Goal: Task Accomplishment & Management: Manage account settings

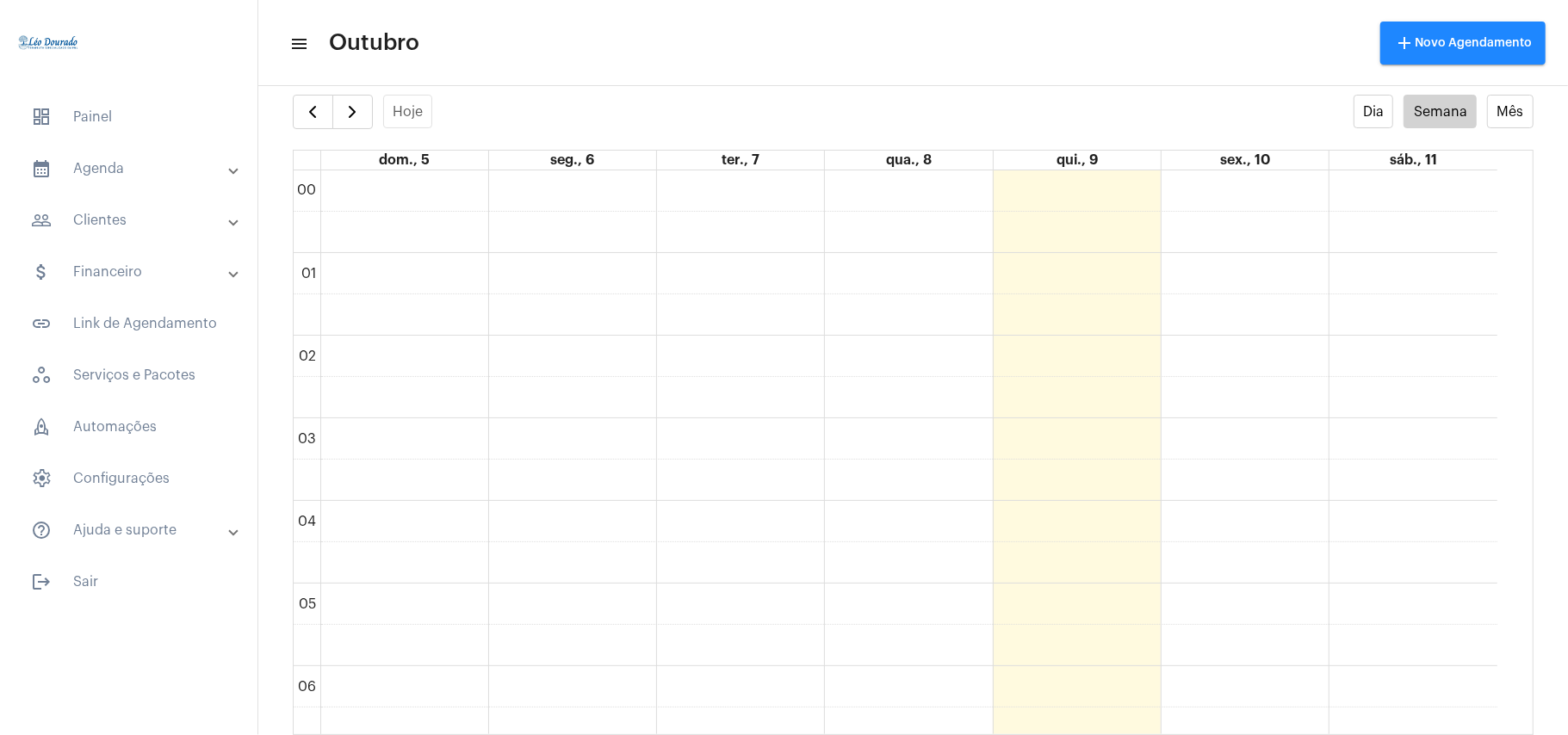
scroll to position [501, 0]
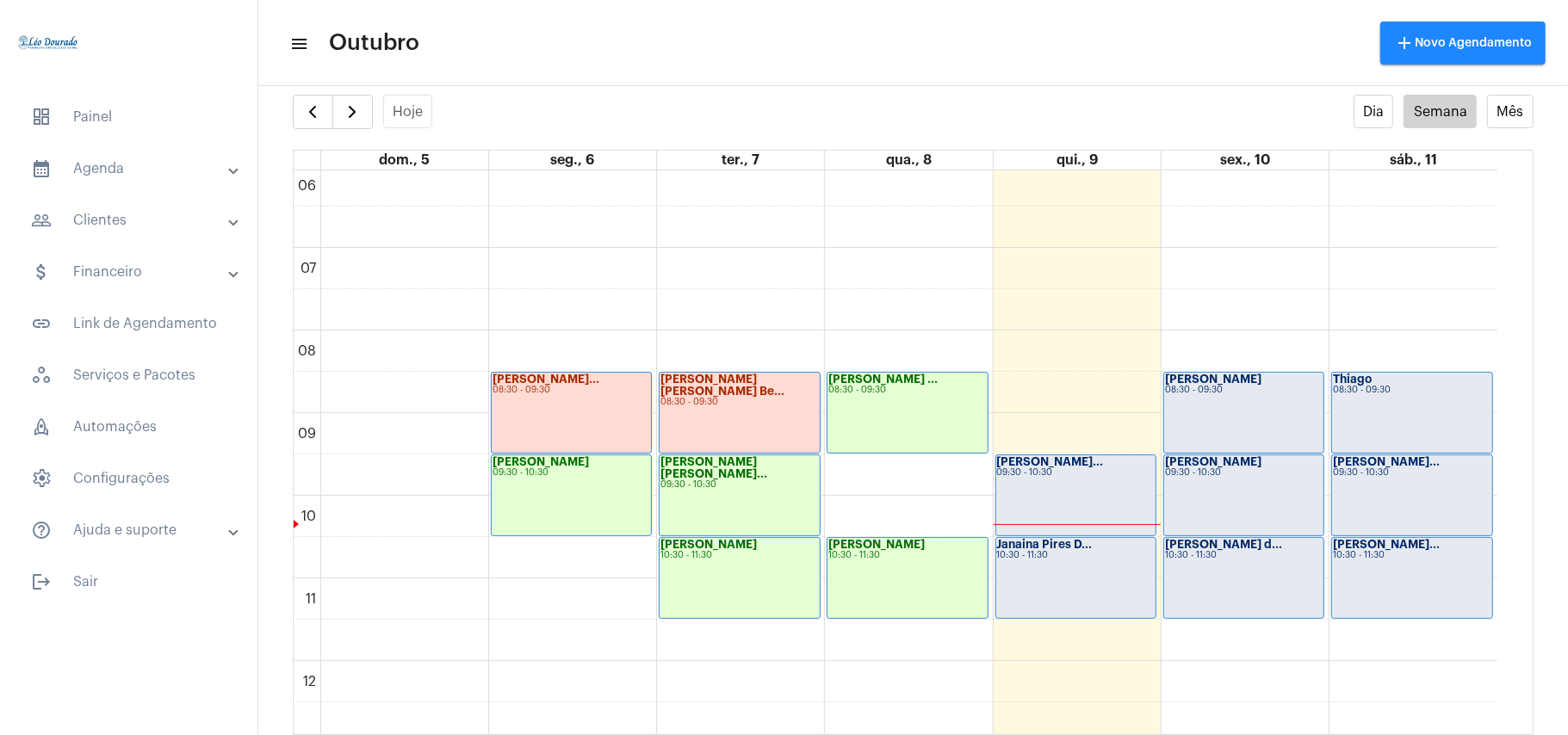
click at [1087, 579] on div "[PERSON_NAME] D... 10:30 - 11:30" at bounding box center [1076, 578] width 160 height 80
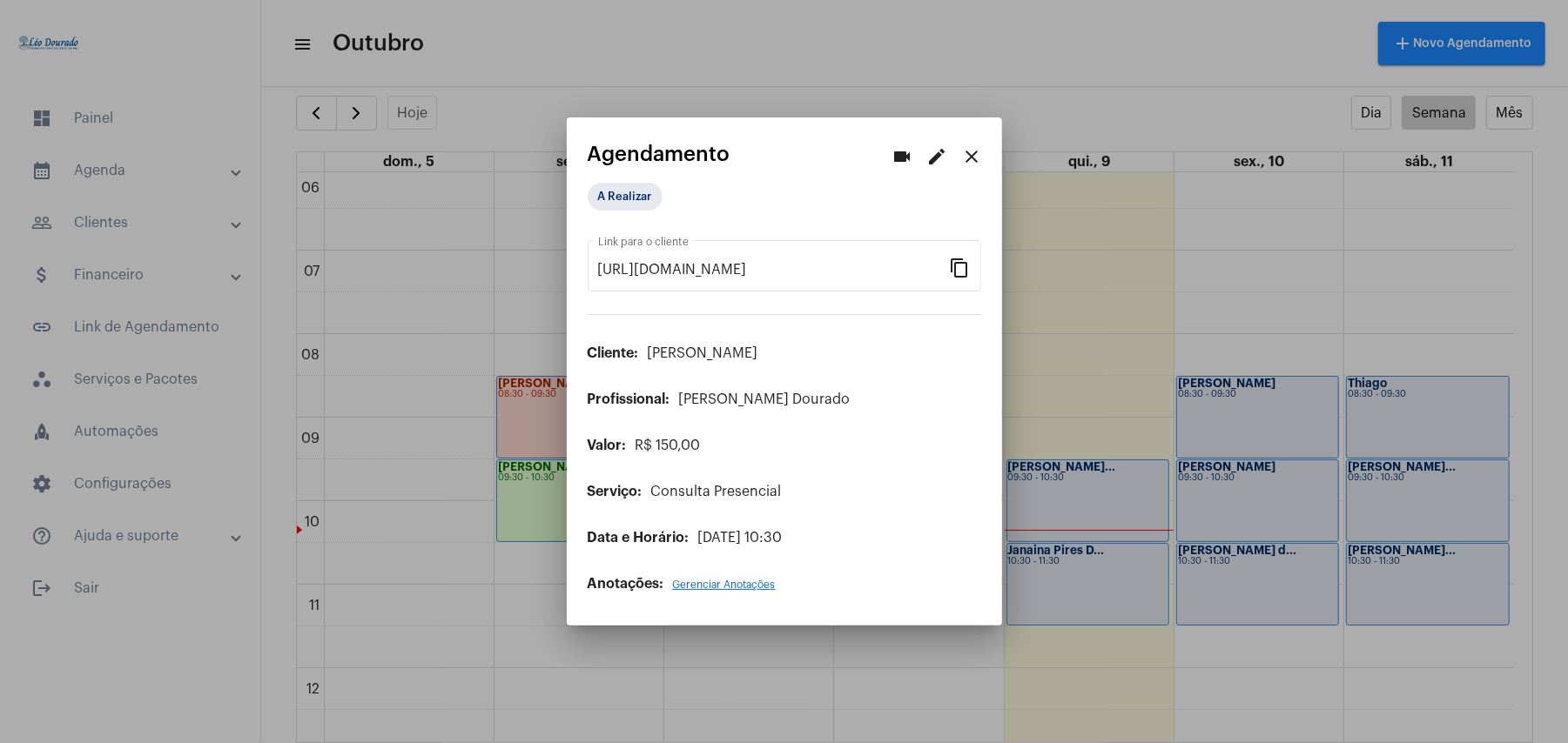
click at [964, 148] on mat-icon "close" at bounding box center [971, 156] width 21 height 21
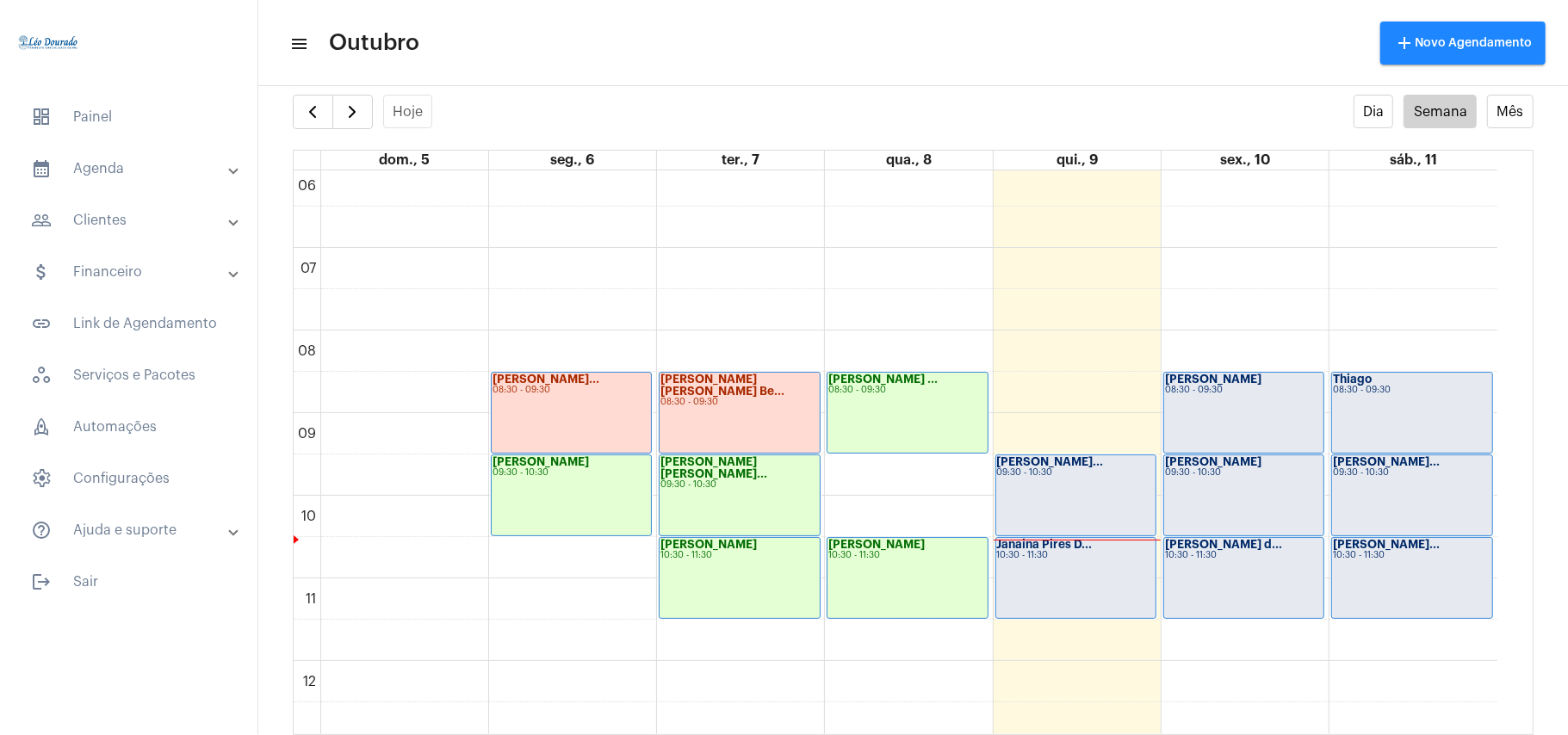
drag, startPoint x: 989, startPoint y: 29, endPoint x: 970, endPoint y: 109, distance: 82.2
click at [992, 29] on mat-toolbar-row "menu Outubro add Novo Agendamento" at bounding box center [913, 43] width 1309 height 55
click at [1107, 484] on div "[PERSON_NAME]... 09:30 - 10:30" at bounding box center [1076, 495] width 160 height 80
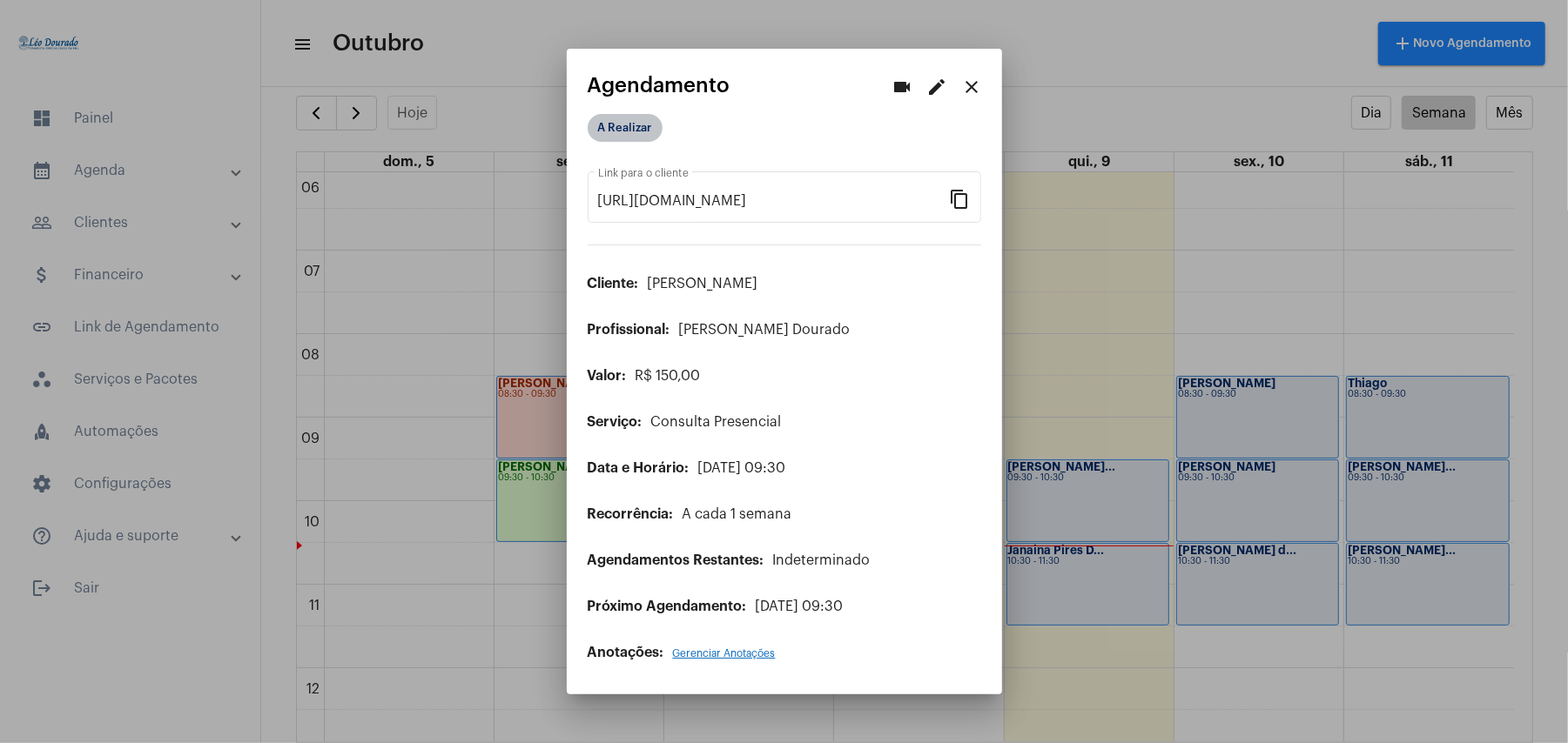
click at [643, 123] on mat-chip "A Realizar" at bounding box center [624, 128] width 75 height 28
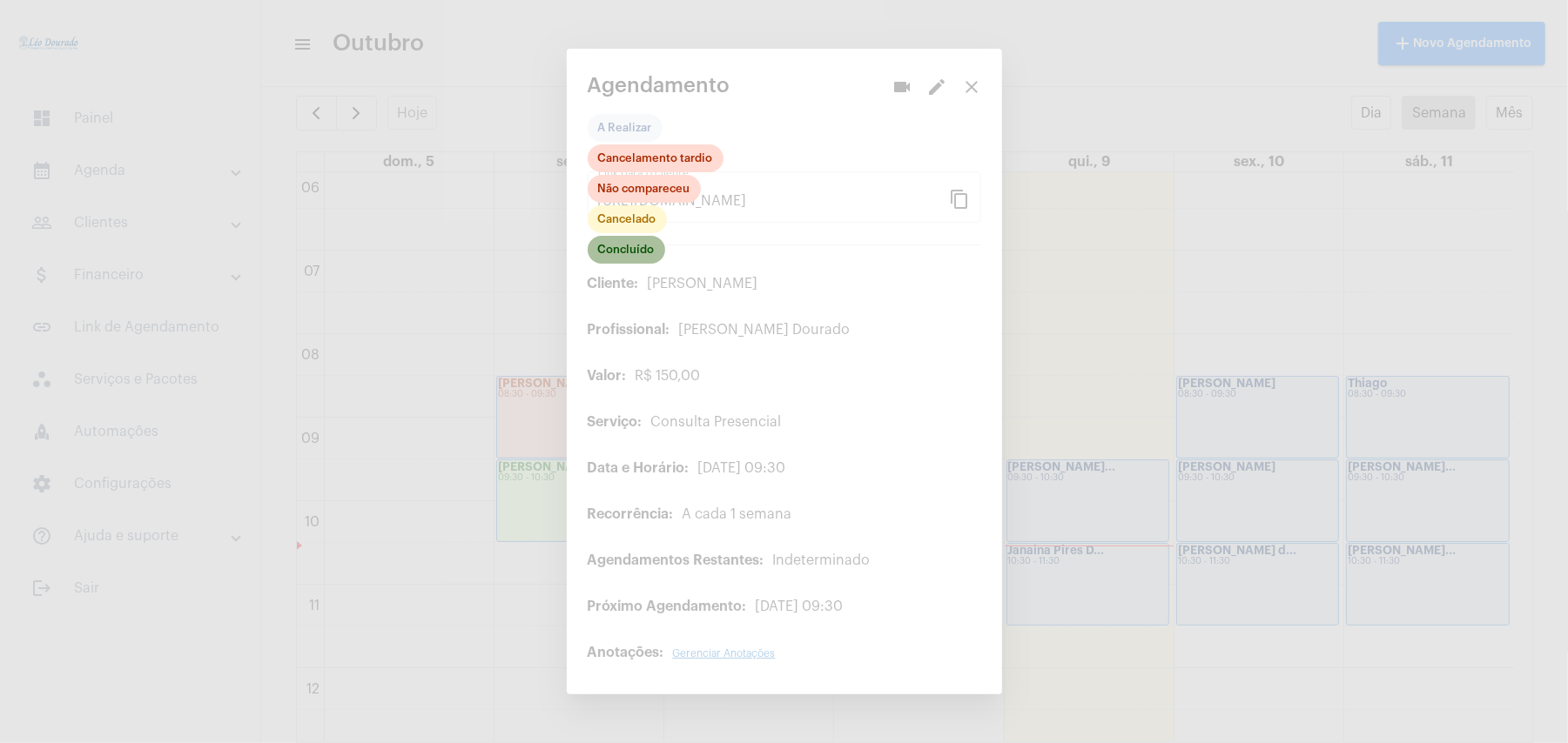
click at [639, 251] on mat-chip "Concluído" at bounding box center [626, 249] width 77 height 28
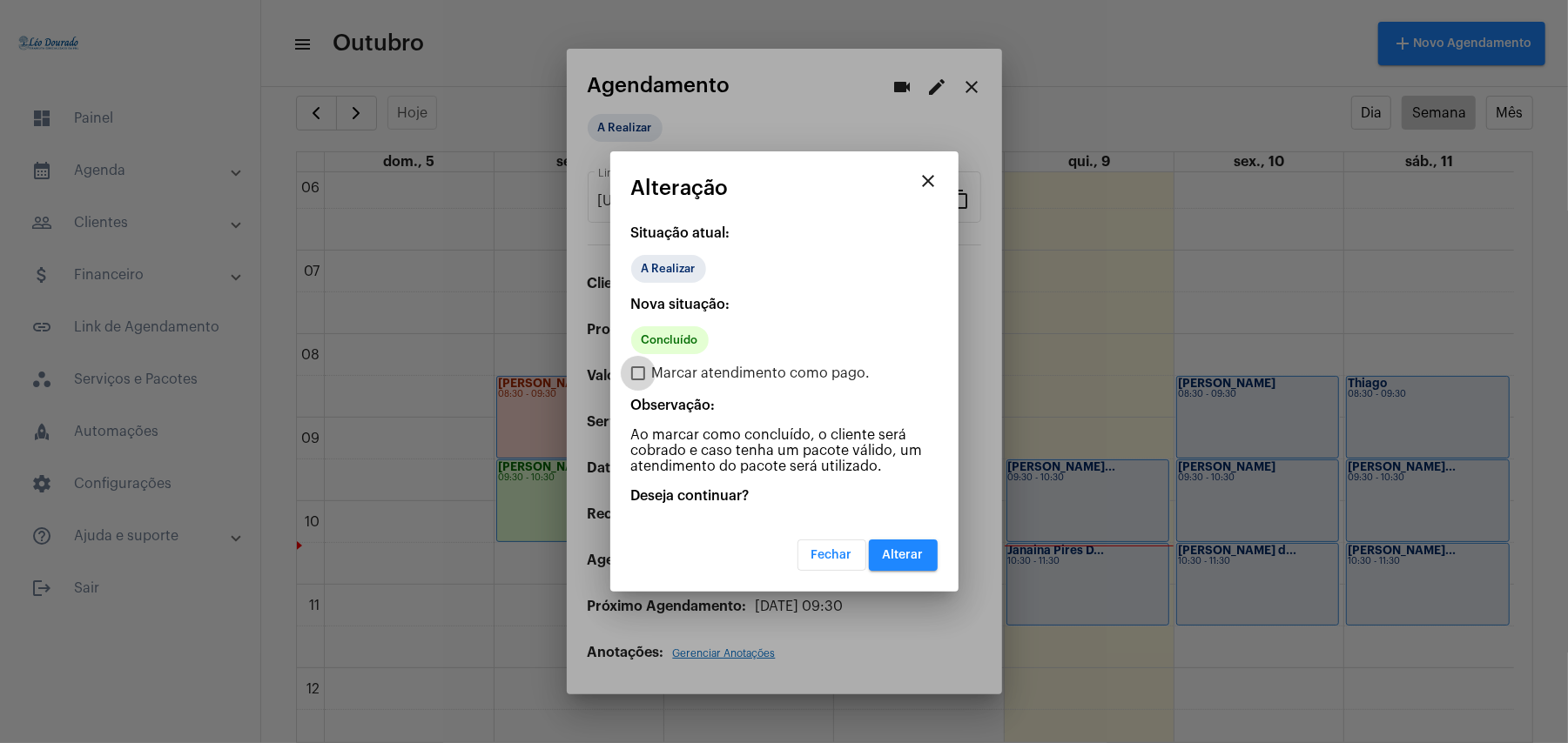
click at [656, 381] on span "Marcar atendimento como pago." at bounding box center [761, 373] width 218 height 21
click at [638, 381] on input "Marcar atendimento como pago." at bounding box center [637, 380] width 1 height 1
checkbox input "true"
click at [909, 560] on button "Alterar" at bounding box center [903, 555] width 68 height 32
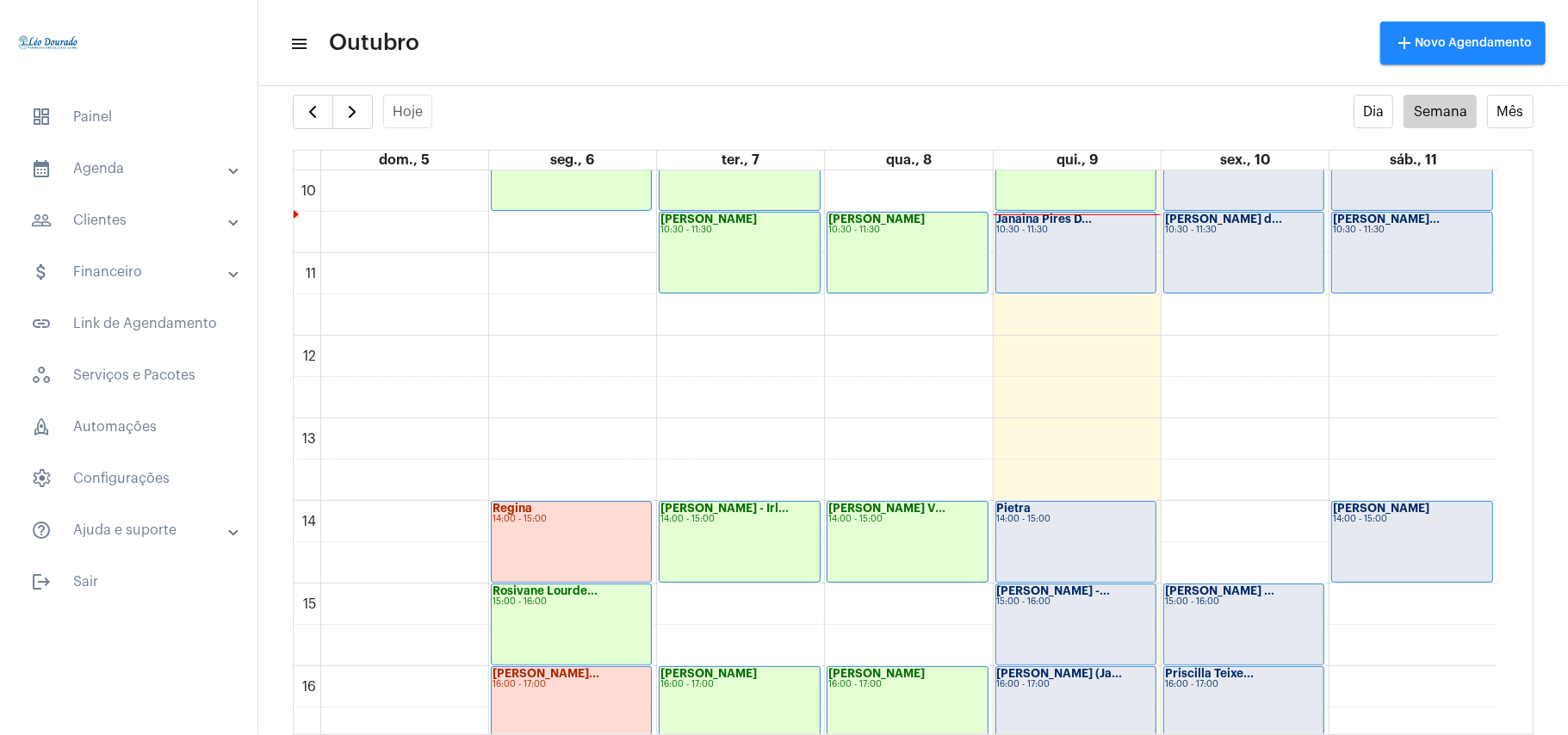
scroll to position [845, 0]
